Goal: Information Seeking & Learning: Learn about a topic

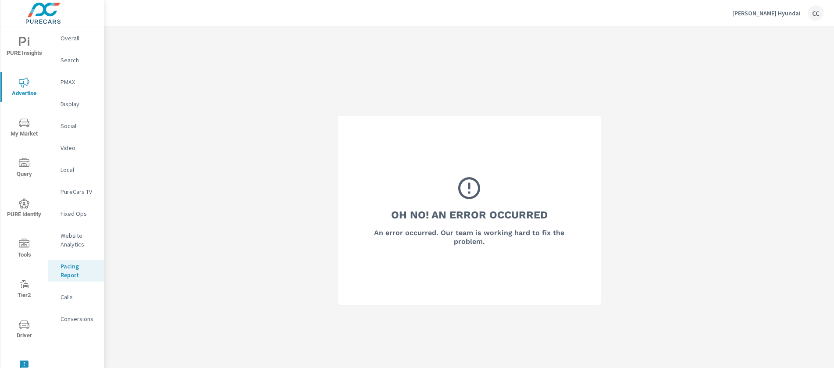
scroll to position [1230, 0]
click at [777, 18] on div "[PERSON_NAME] Hyundai CC" at bounding box center [777, 13] width 91 height 16
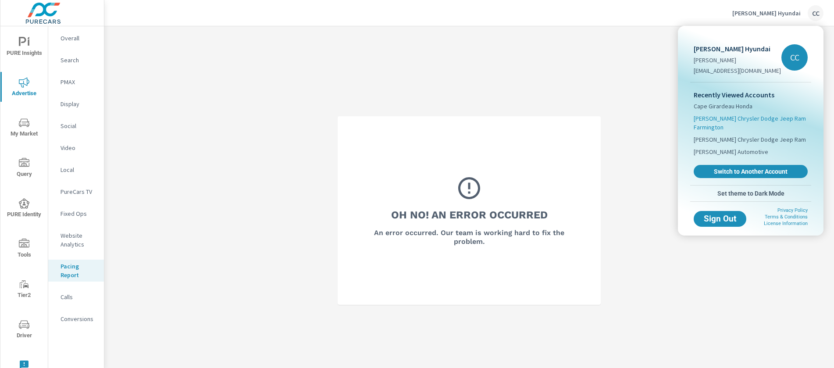
click at [724, 121] on span "[PERSON_NAME] Chrysler Dodge Jeep Ram Farmington" at bounding box center [751, 123] width 114 height 18
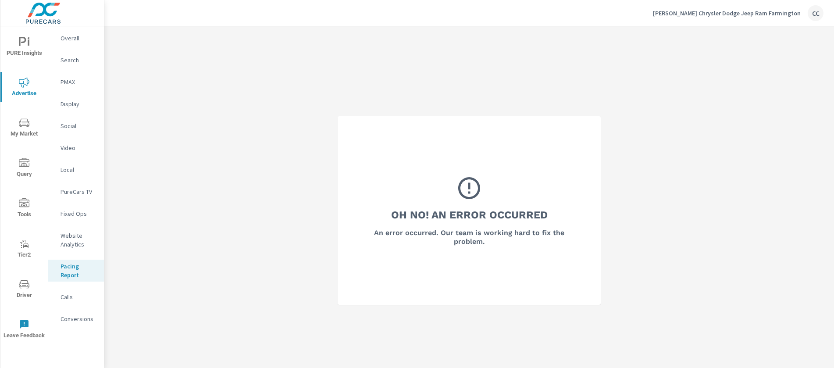
click at [21, 47] on icon "nav menu" at bounding box center [24, 42] width 11 height 11
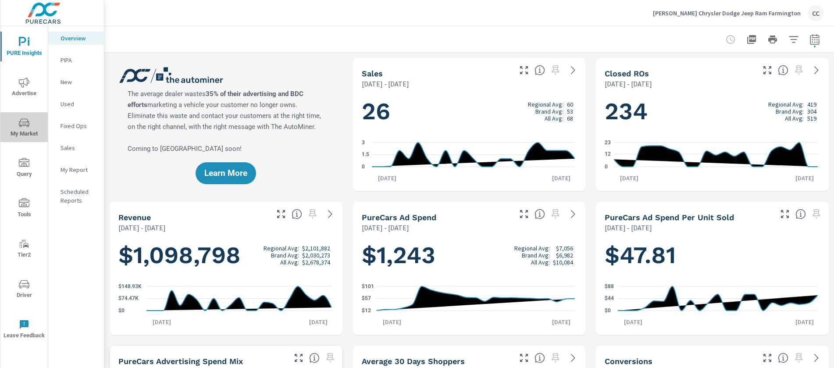
click at [27, 121] on icon "nav menu" at bounding box center [24, 123] width 11 height 11
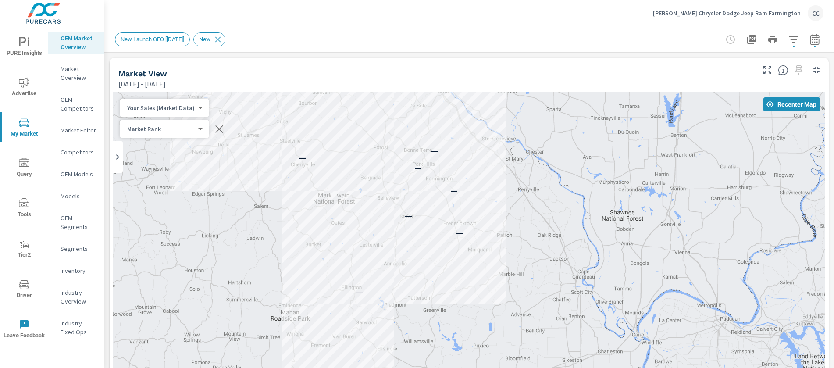
drag, startPoint x: 672, startPoint y: 226, endPoint x: 550, endPoint y: 186, distance: 128.7
click at [550, 186] on div "— — — — — — —" at bounding box center [469, 270] width 712 height 356
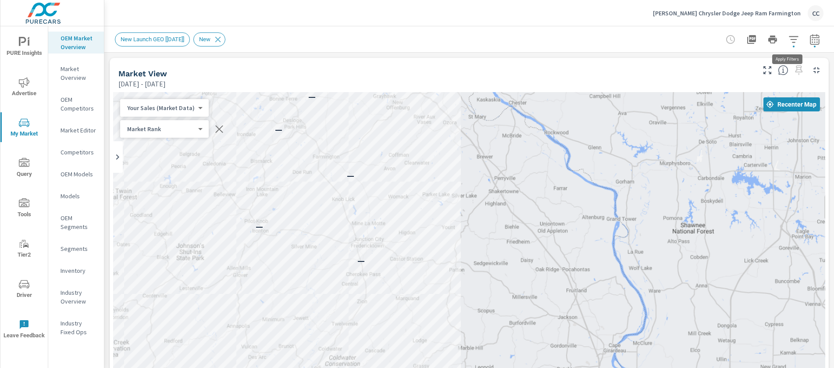
click at [791, 39] on icon "button" at bounding box center [793, 39] width 11 height 11
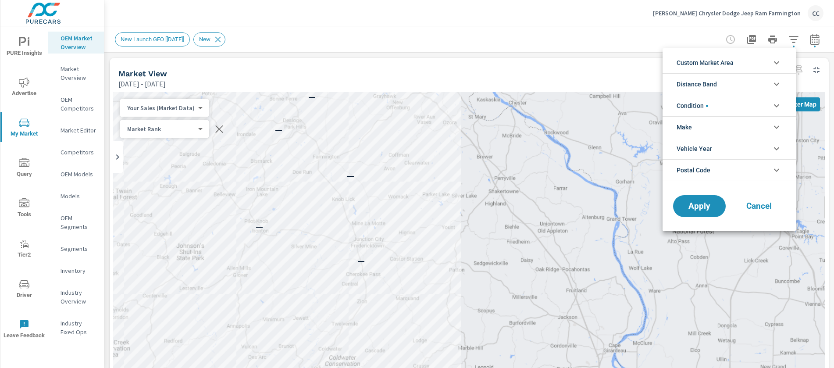
click at [732, 61] on span "Custom Market Area" at bounding box center [705, 62] width 57 height 21
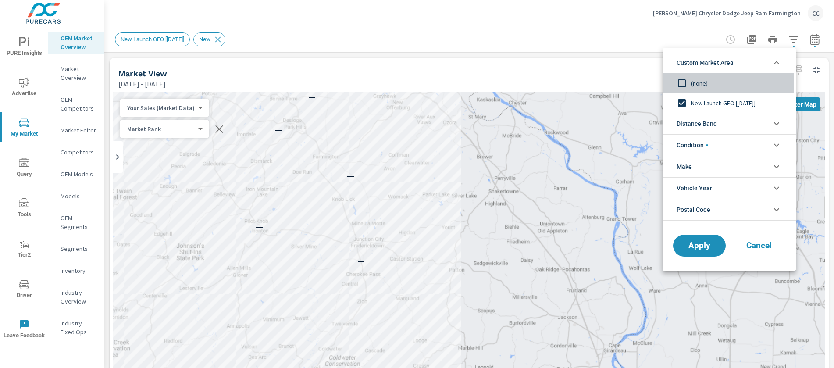
click at [685, 81] on input "filter options" at bounding box center [682, 83] width 18 height 18
click at [699, 118] on span "Distance Band" at bounding box center [697, 123] width 40 height 21
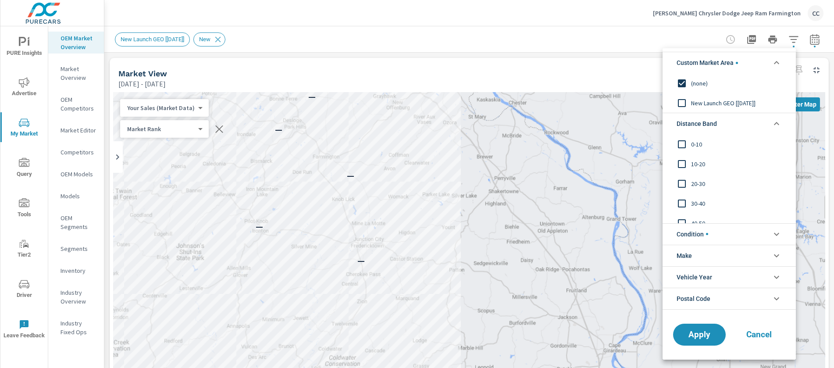
click at [694, 143] on span "0-10" at bounding box center [739, 144] width 96 height 11
click at [694, 157] on div "10-20" at bounding box center [729, 164] width 132 height 20
click at [697, 182] on span "20-30" at bounding box center [739, 183] width 96 height 11
click at [697, 232] on span "Condition" at bounding box center [693, 234] width 32 height 21
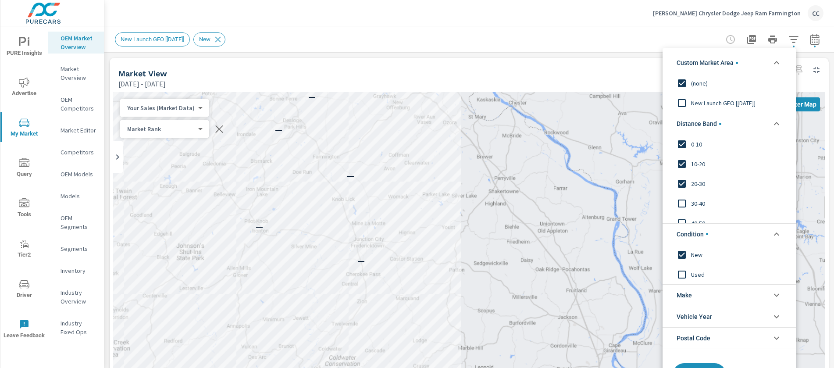
drag, startPoint x: 832, startPoint y: 118, endPoint x: 829, endPoint y: 158, distance: 39.6
click at [829, 158] on div at bounding box center [417, 184] width 834 height 368
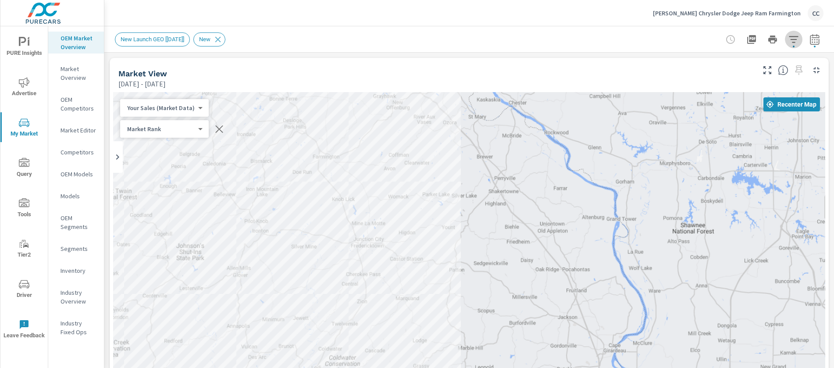
click at [788, 38] on icon "button" at bounding box center [793, 39] width 11 height 11
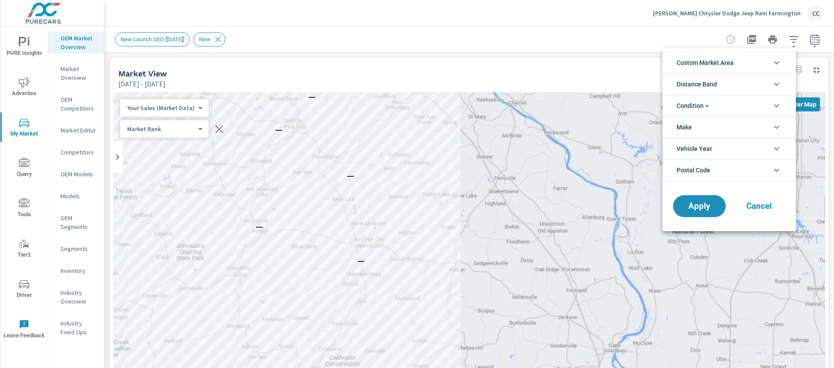
click at [738, 61] on li "Custom Market Area" at bounding box center [729, 62] width 133 height 21
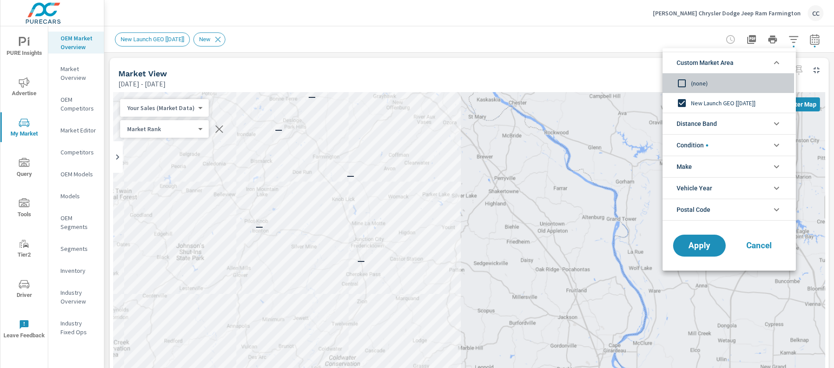
click at [686, 78] on input "filter options" at bounding box center [682, 83] width 18 height 18
click at [695, 125] on span "Distance Band" at bounding box center [697, 123] width 40 height 21
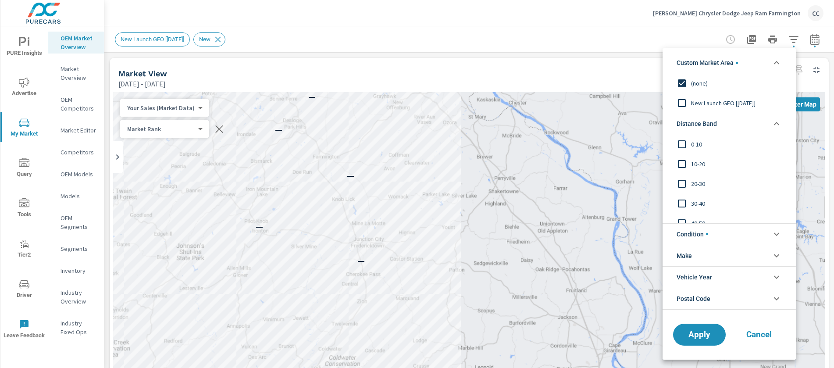
click at [695, 147] on span "0-10" at bounding box center [739, 144] width 96 height 11
click at [693, 164] on span "10-20" at bounding box center [739, 164] width 96 height 11
click at [694, 178] on span "20-30" at bounding box center [739, 183] width 96 height 11
click at [708, 335] on span "Apply" at bounding box center [699, 334] width 36 height 8
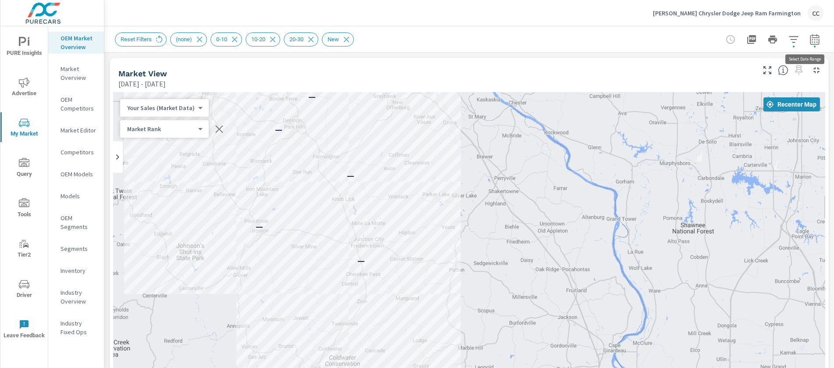
click at [810, 44] on icon "button" at bounding box center [814, 39] width 9 height 11
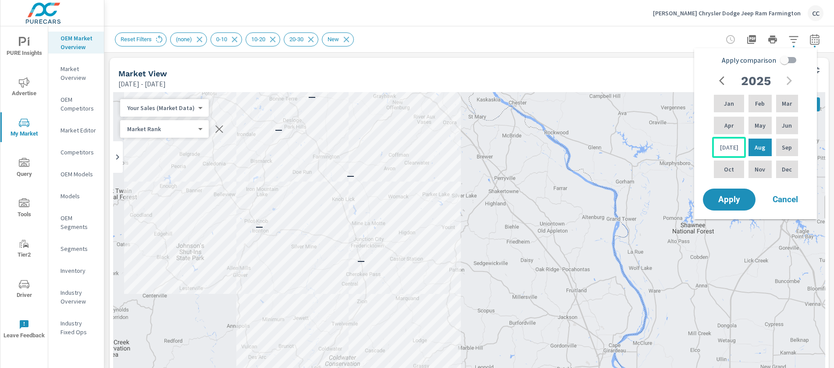
click at [728, 143] on p "[DATE]" at bounding box center [729, 147] width 18 height 9
click at [793, 123] on div "Jun" at bounding box center [786, 125] width 25 height 21
click at [760, 123] on p "May" at bounding box center [760, 125] width 11 height 9
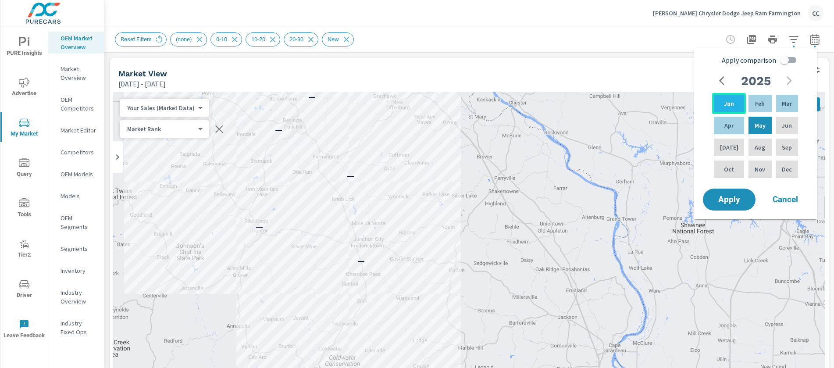
click at [729, 108] on div "Jan" at bounding box center [729, 103] width 34 height 21
click at [726, 147] on p "[DATE]" at bounding box center [729, 147] width 18 height 9
click at [724, 101] on p "Jan" at bounding box center [729, 103] width 10 height 9
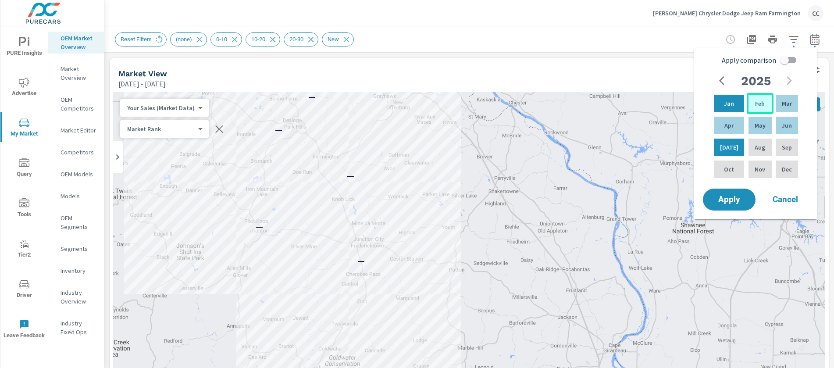
click at [755, 103] on p "Feb" at bounding box center [760, 103] width 10 height 9
click at [733, 146] on div "[DATE]" at bounding box center [729, 147] width 34 height 21
click at [788, 60] on input "Apply comparison" at bounding box center [784, 60] width 50 height 17
checkbox input "true"
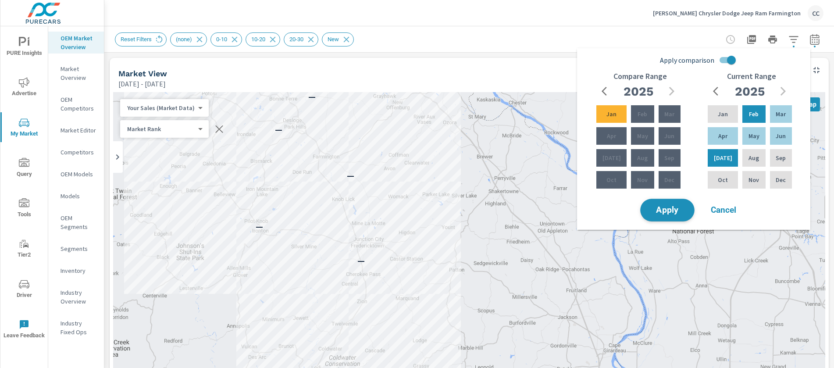
click at [679, 209] on span "Apply" at bounding box center [667, 210] width 36 height 8
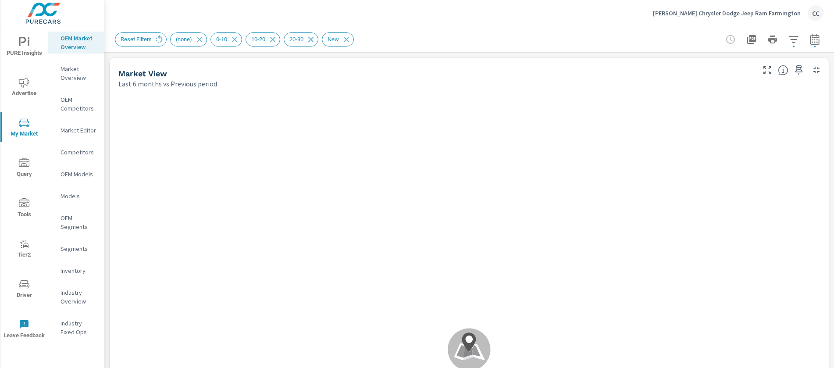
scroll to position [0, 0]
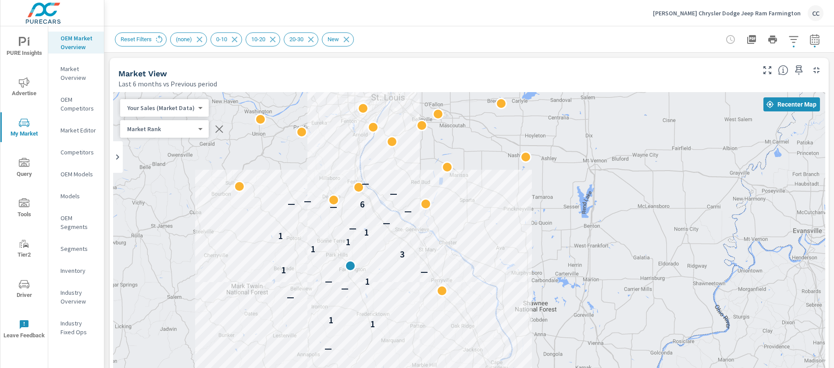
drag, startPoint x: 493, startPoint y: 224, endPoint x: 417, endPoint y: 321, distance: 123.0
click at [417, 321] on div "— 1 1 — — 1 — — 1 3 1 1 1 1 — — — — 6 — — — —" at bounding box center [469, 336] width 712 height 488
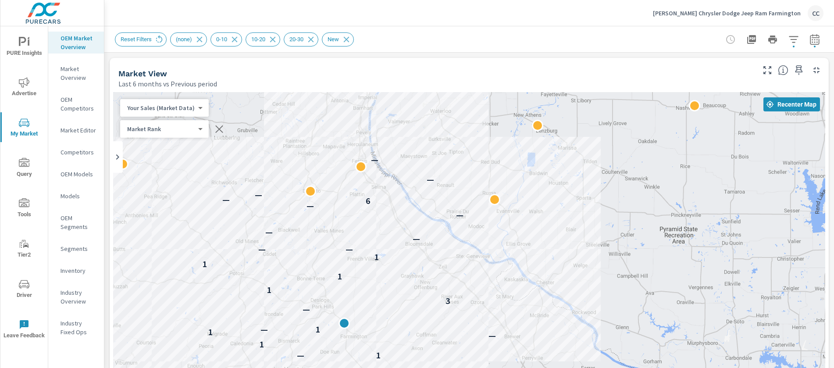
drag, startPoint x: 239, startPoint y: 160, endPoint x: 382, endPoint y: 214, distance: 153.2
click at [382, 214] on div "— 1 1 — — 1 — 1 — 1 1 — — 3 1 1 1 1 — — — — — — 6 — — — —" at bounding box center [469, 336] width 712 height 488
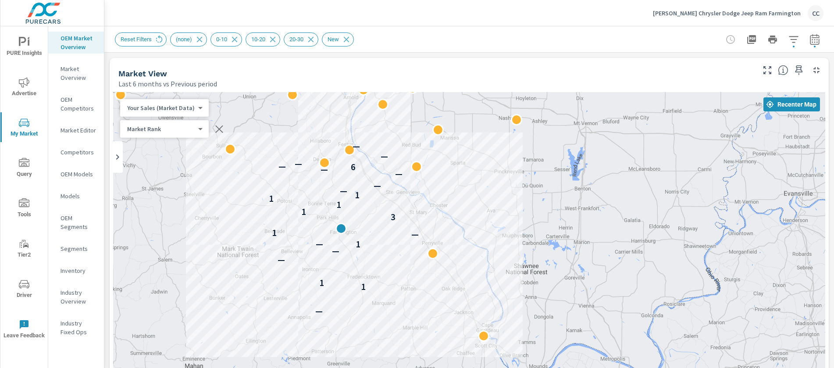
drag, startPoint x: 627, startPoint y: 247, endPoint x: 478, endPoint y: 216, distance: 152.3
click at [478, 216] on div "— 1 1 — — 1 — — 1 3 1 1 1 1 — — — — 6 — — — —" at bounding box center [469, 336] width 712 height 488
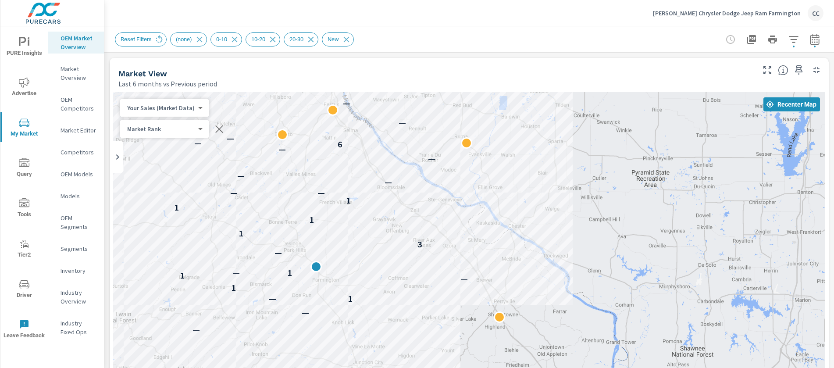
drag, startPoint x: 437, startPoint y: 219, endPoint x: 559, endPoint y: 252, distance: 126.1
click at [559, 252] on div "— 1 1 — — 1 — 1 — 1 1 — — 3 1 1 1 1 — — — — — — 6 — — — —" at bounding box center [469, 336] width 712 height 488
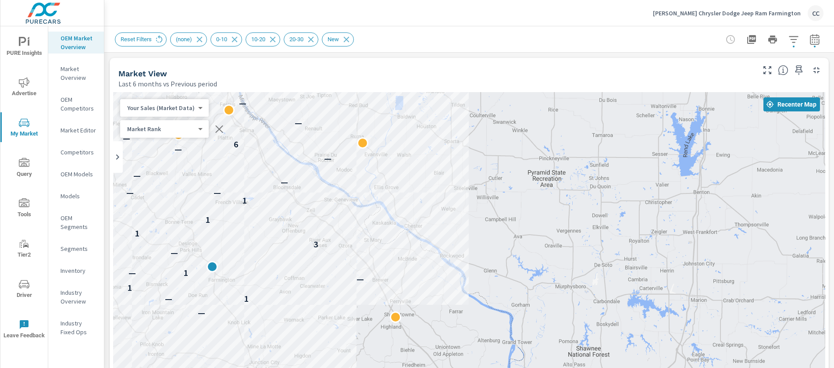
drag, startPoint x: 551, startPoint y: 234, endPoint x: 444, endPoint y: 234, distance: 107.4
click at [444, 234] on div "— 1 1 — — 1 — 1 — 1 1 — — 3 1 1 1 1 — — — — — — 6 — — — —" at bounding box center [469, 336] width 712 height 488
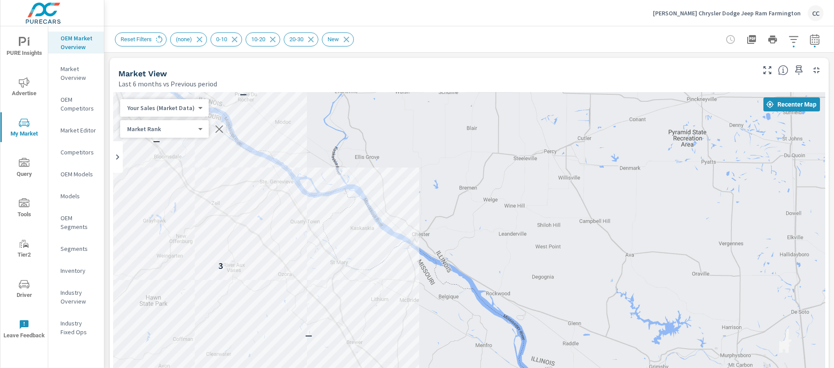
drag, startPoint x: 387, startPoint y: 201, endPoint x: 454, endPoint y: 205, distance: 67.2
click at [411, 202] on div "— 1 1 — 1 — — 1 — 3 1 1 — — — — 6 — —" at bounding box center [469, 336] width 712 height 488
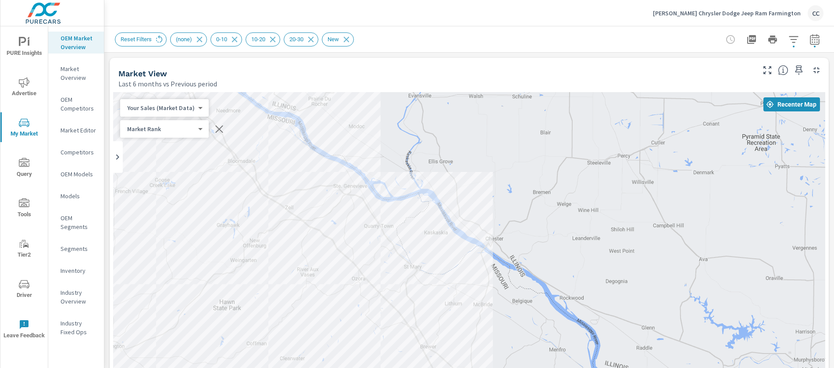
drag, startPoint x: 466, startPoint y: 206, endPoint x: 475, endPoint y: 207, distance: 8.9
click at [475, 207] on div "— 1 1 — 1 — — 1 — 3 1 1 — — — — 6 — —" at bounding box center [469, 336] width 712 height 488
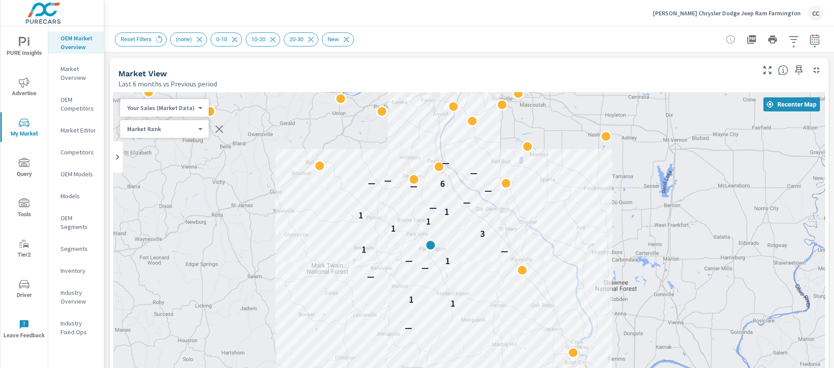
click at [26, 86] on icon "nav menu" at bounding box center [24, 82] width 11 height 11
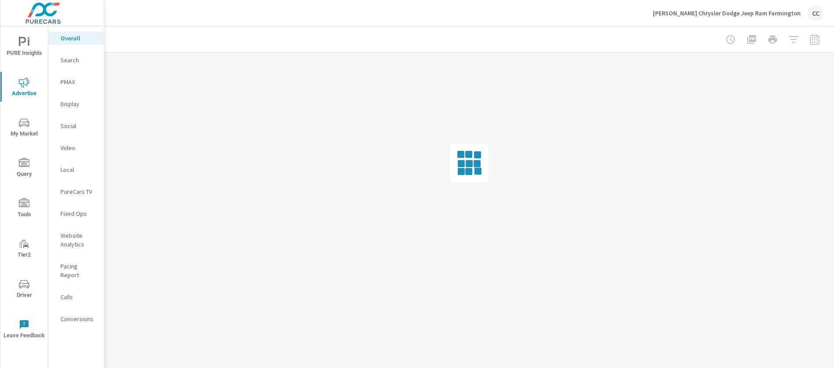
click at [27, 43] on icon "nav menu" at bounding box center [24, 42] width 11 height 11
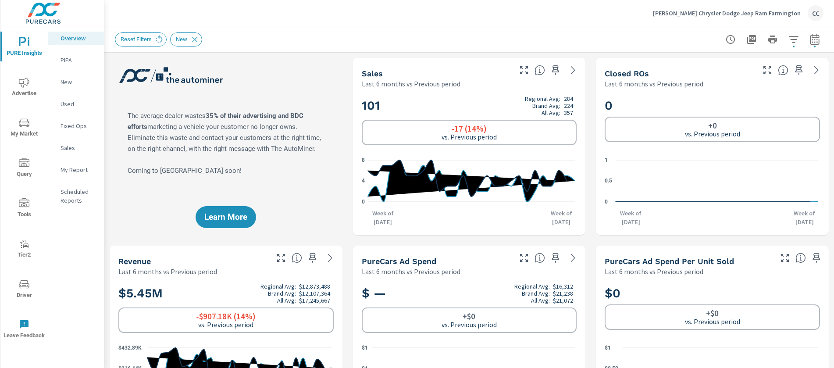
scroll to position [171, 0]
click at [160, 38] on icon at bounding box center [159, 40] width 10 height 10
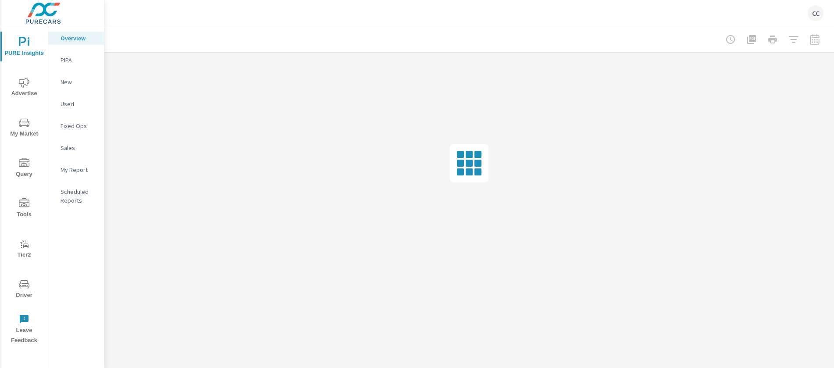
scroll to position [1268, 0]
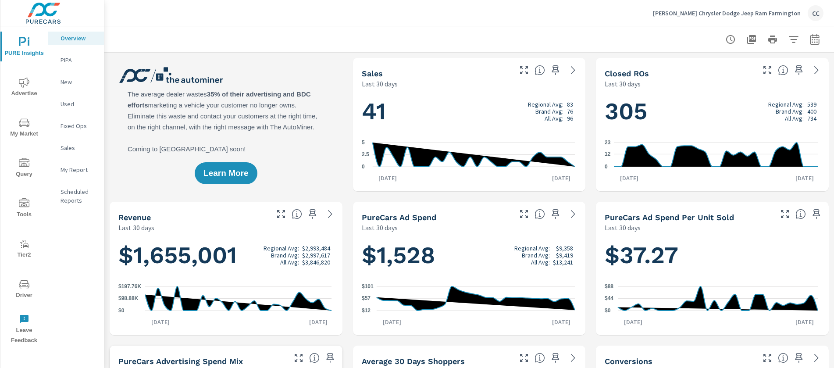
scroll to position [753, 0]
click at [744, 11] on p "[PERSON_NAME] Chrysler Dodge Jeep Ram Farmington" at bounding box center [727, 13] width 148 height 8
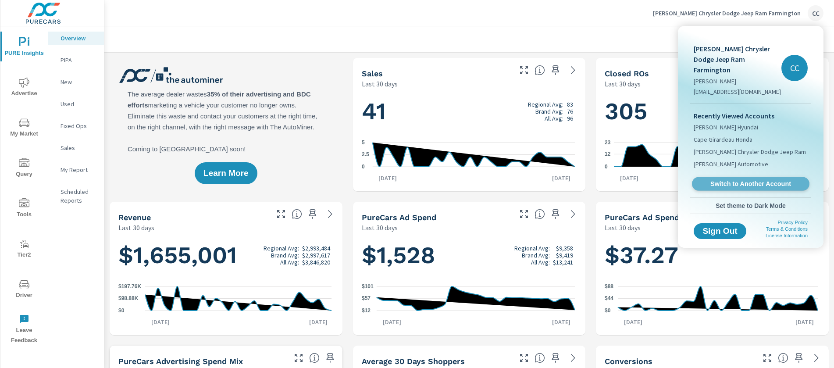
click at [731, 180] on span "Switch to Another Account" at bounding box center [750, 184] width 107 height 8
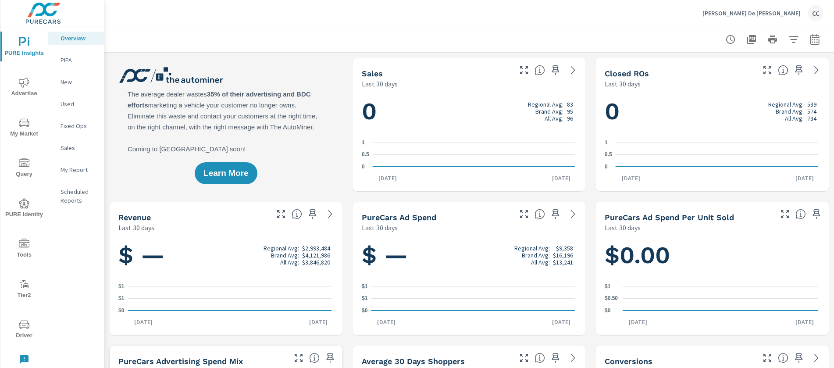
scroll to position [0, 0]
